Goal: Information Seeking & Learning: Compare options

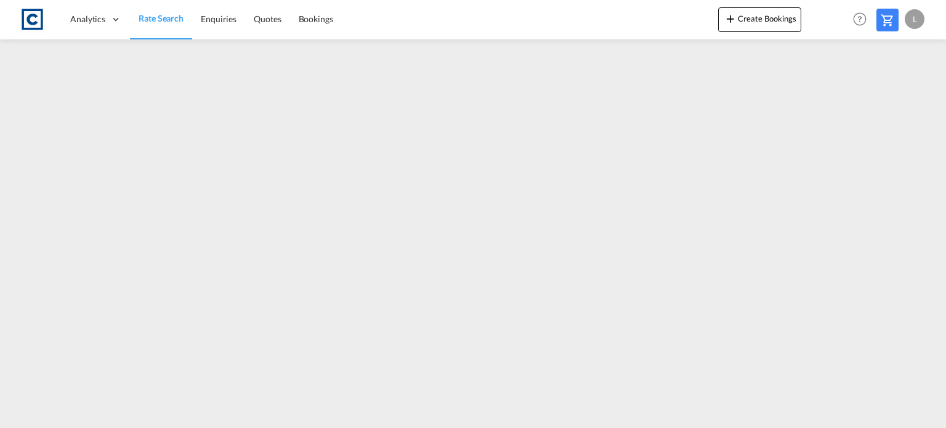
click at [170, 15] on span "Rate Search" at bounding box center [161, 18] width 45 height 10
click at [152, 22] on span "Rate Search" at bounding box center [161, 18] width 45 height 10
click at [152, 20] on span "Rate Search" at bounding box center [161, 18] width 45 height 10
click at [173, 15] on span "Rate Search" at bounding box center [161, 18] width 45 height 10
click at [159, 17] on span "Rate Search" at bounding box center [161, 18] width 45 height 10
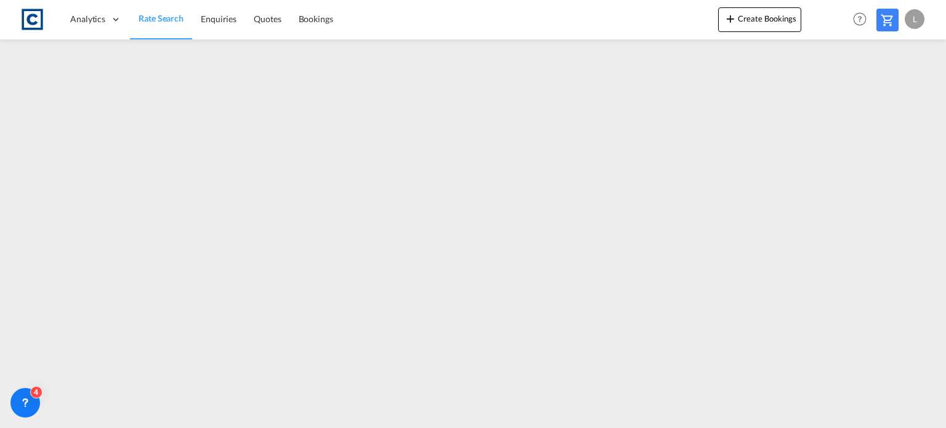
click at [152, 14] on span "Rate Search" at bounding box center [161, 18] width 45 height 10
